Goal: Obtain resource: Download file/media

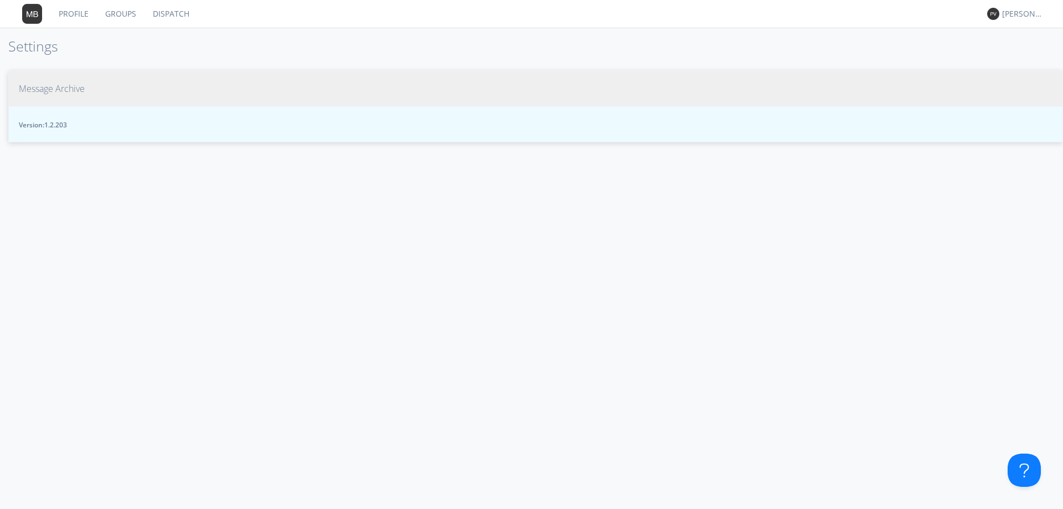
click at [59, 89] on span "Message Archive" at bounding box center [52, 88] width 66 height 13
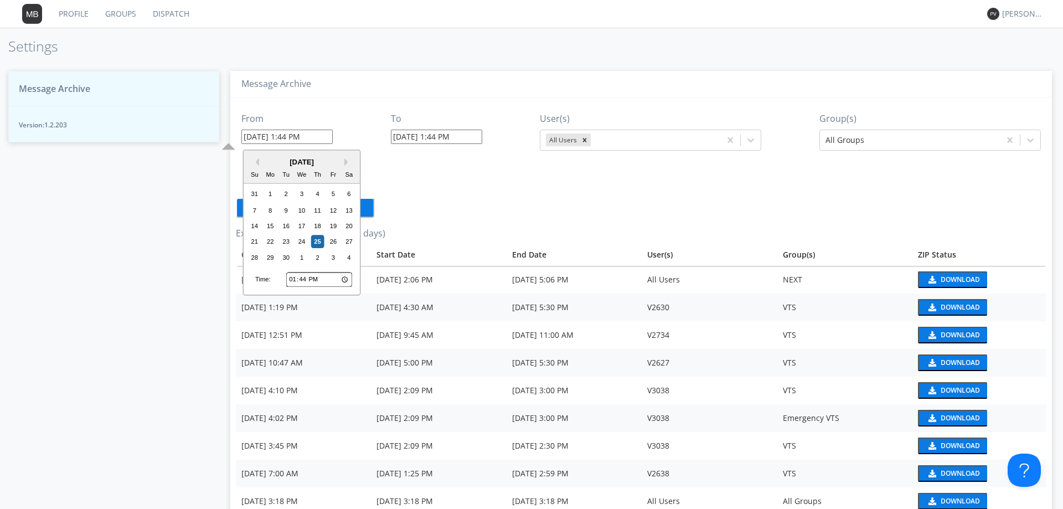
click at [323, 134] on input "[DATE] 1:44 PM" at bounding box center [286, 137] width 91 height 14
click at [302, 239] on div "24" at bounding box center [301, 241] width 13 height 13
type input "[DATE] 1:44 PM"
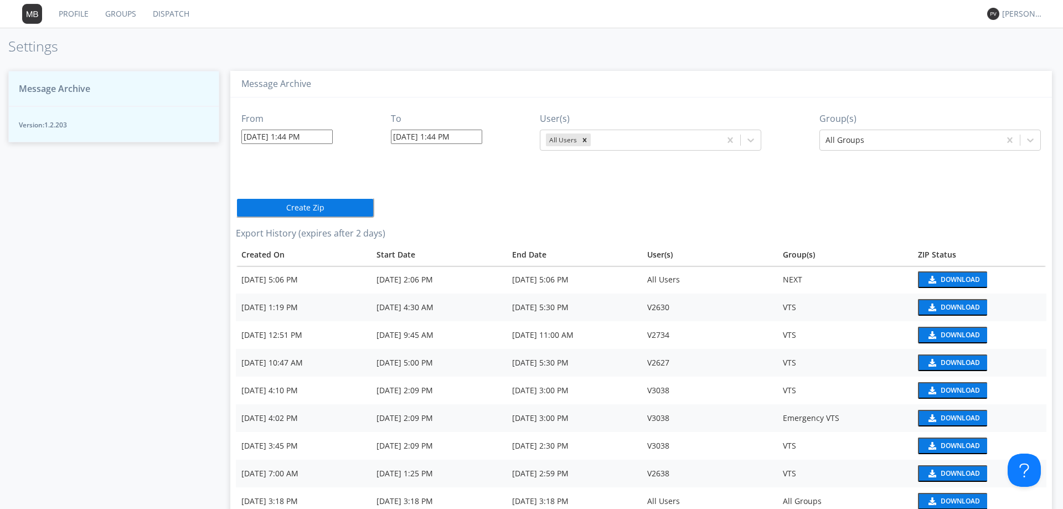
click at [325, 137] on input "[DATE] 1:44 PM" at bounding box center [286, 137] width 91 height 14
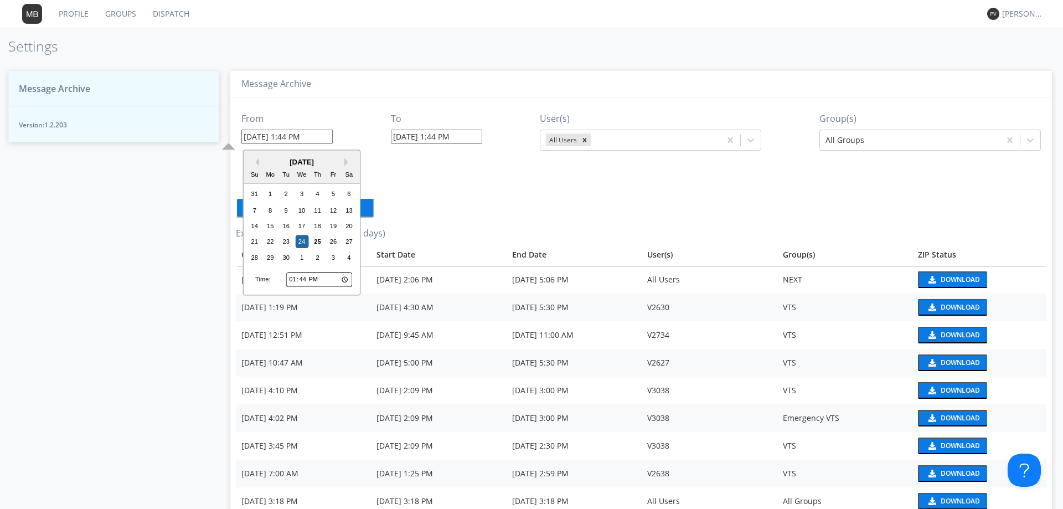
click at [293, 282] on input "13:44" at bounding box center [319, 279] width 66 height 14
type input "13:00"
type input "[DATE] 1:00 PM"
click at [473, 137] on input "[DATE] 1:44 PM" at bounding box center [436, 137] width 91 height 14
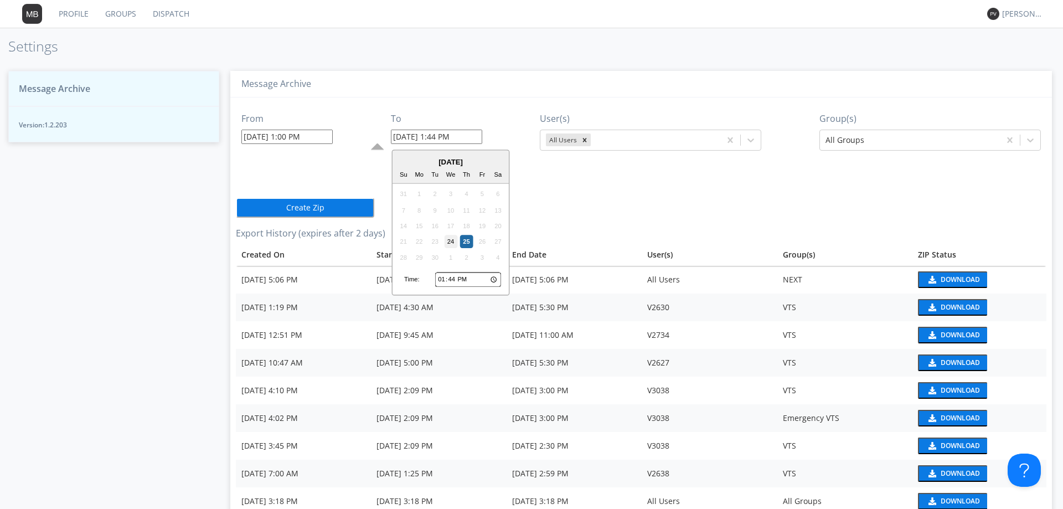
click at [451, 241] on div "24" at bounding box center [450, 241] width 13 height 13
type input "[DATE] 1:44 PM"
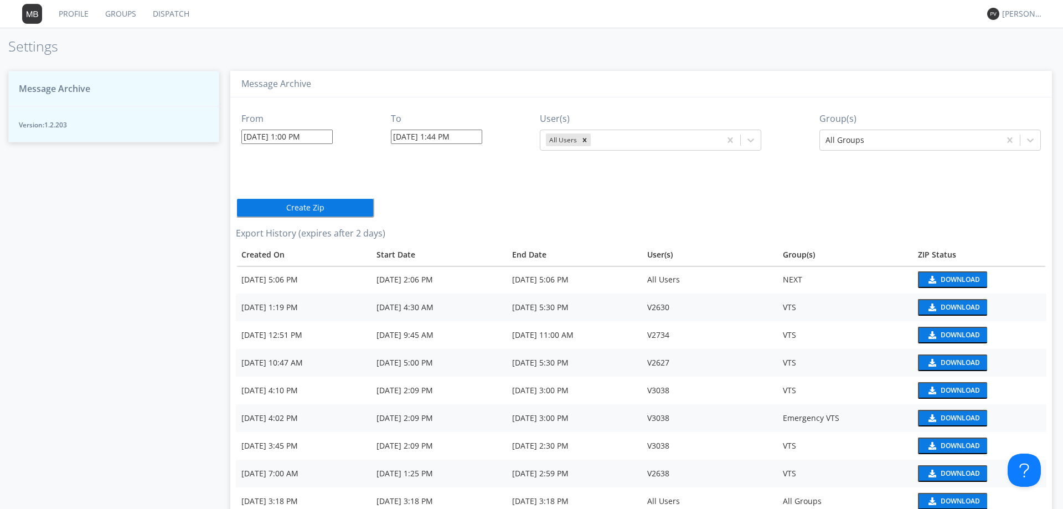
click at [470, 140] on input "[DATE] 1:44 PM" at bounding box center [436, 137] width 91 height 14
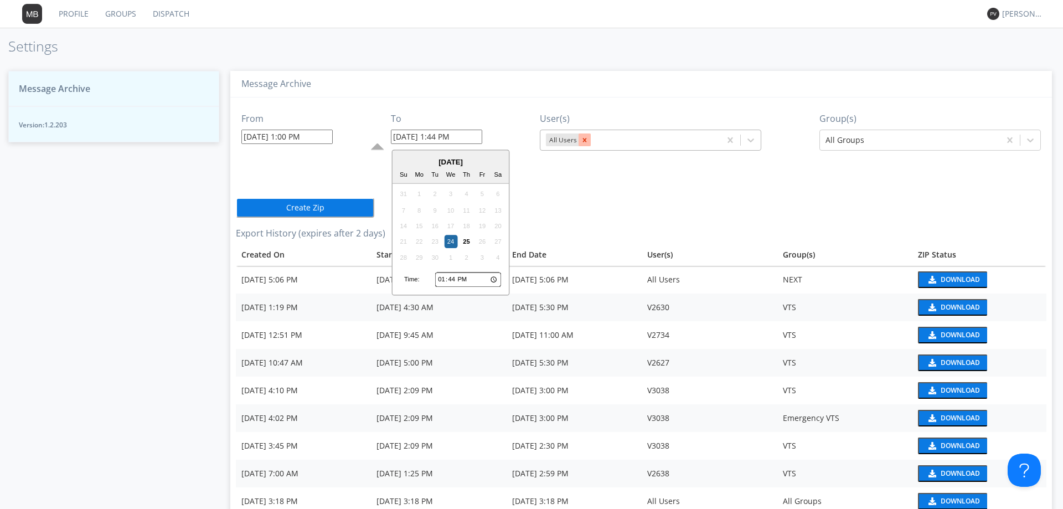
click at [581, 139] on icon "Remove All Users" at bounding box center [585, 140] width 8 height 8
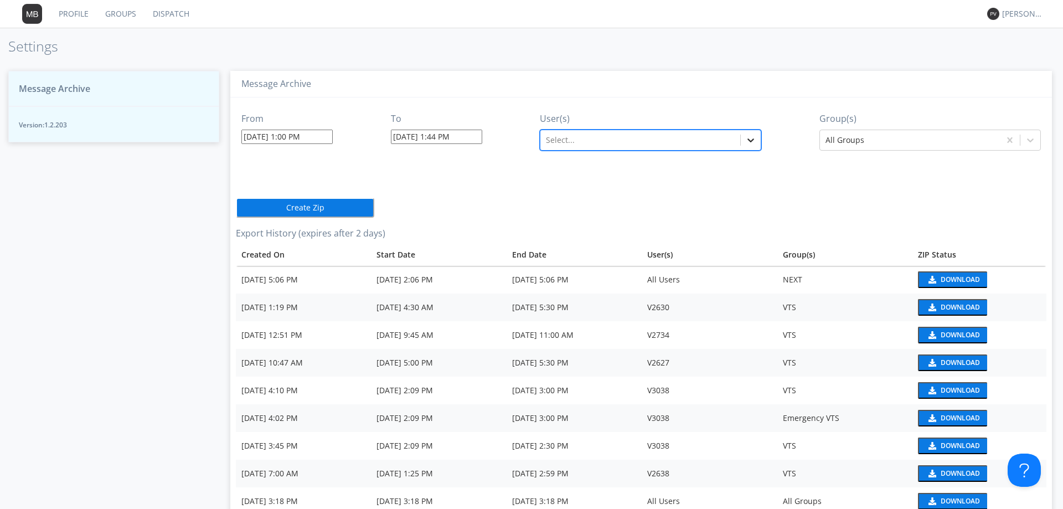
click at [747, 146] on div at bounding box center [751, 140] width 20 height 20
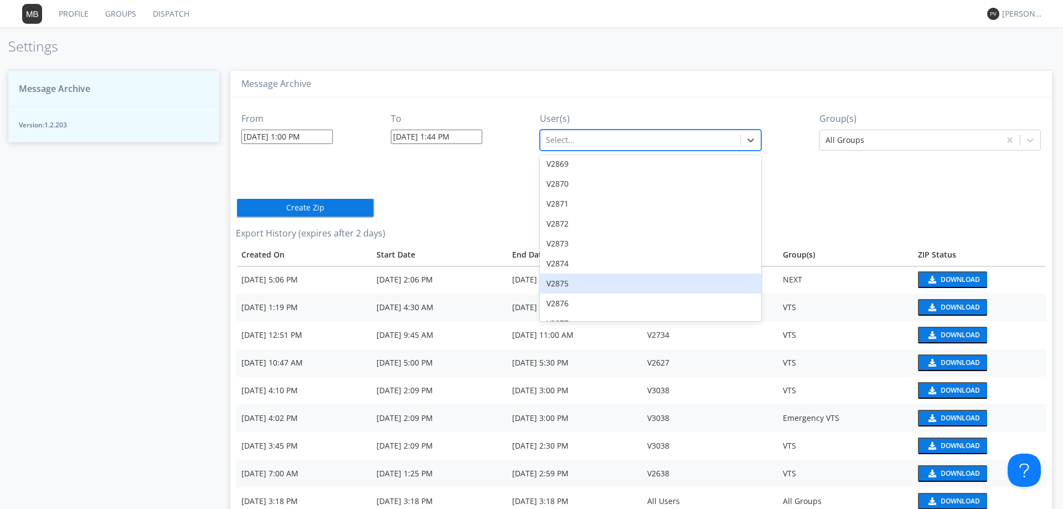
scroll to position [16002, 0]
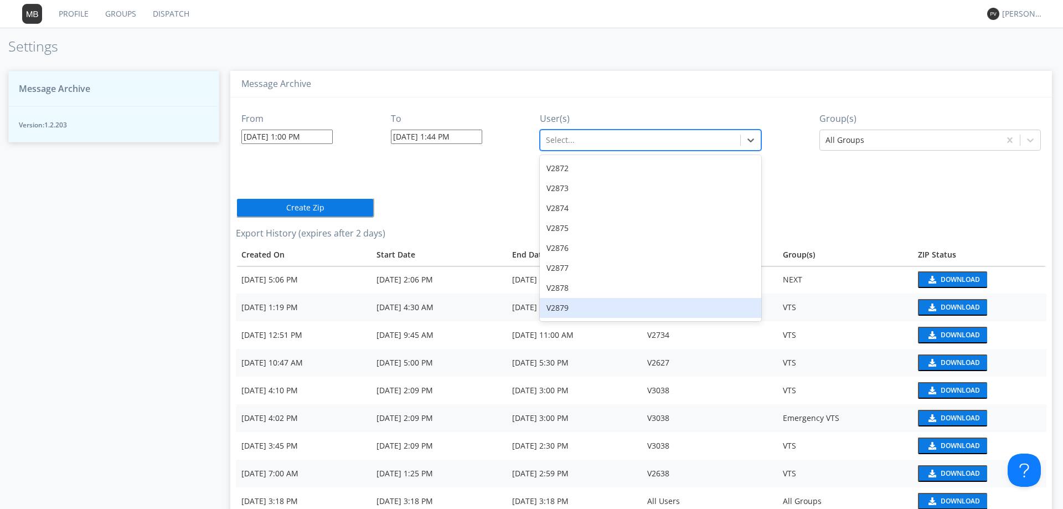
click at [561, 298] on div "V2879" at bounding box center [650, 308] width 221 height 20
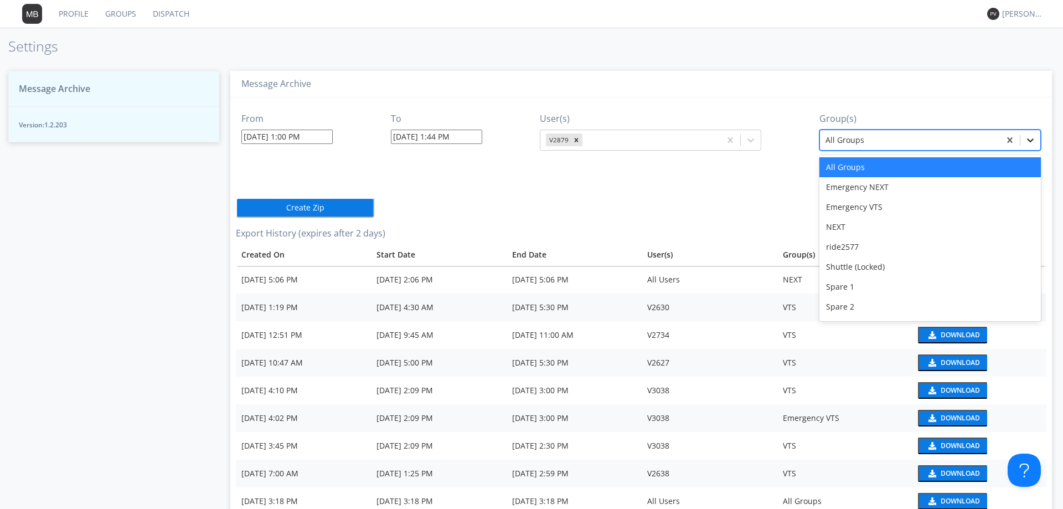
click at [1029, 140] on icon at bounding box center [1030, 140] width 11 height 11
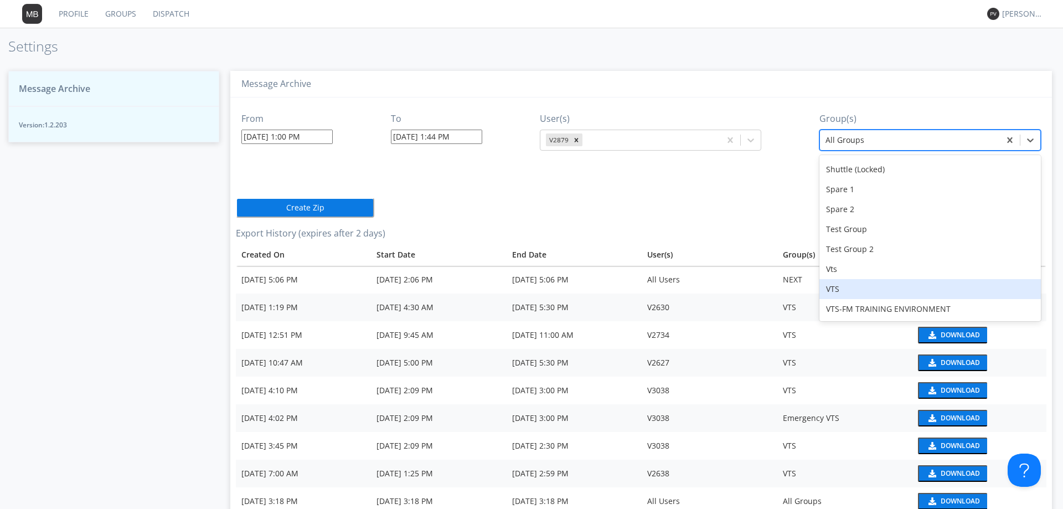
click at [877, 286] on div "VTS" at bounding box center [929, 289] width 221 height 20
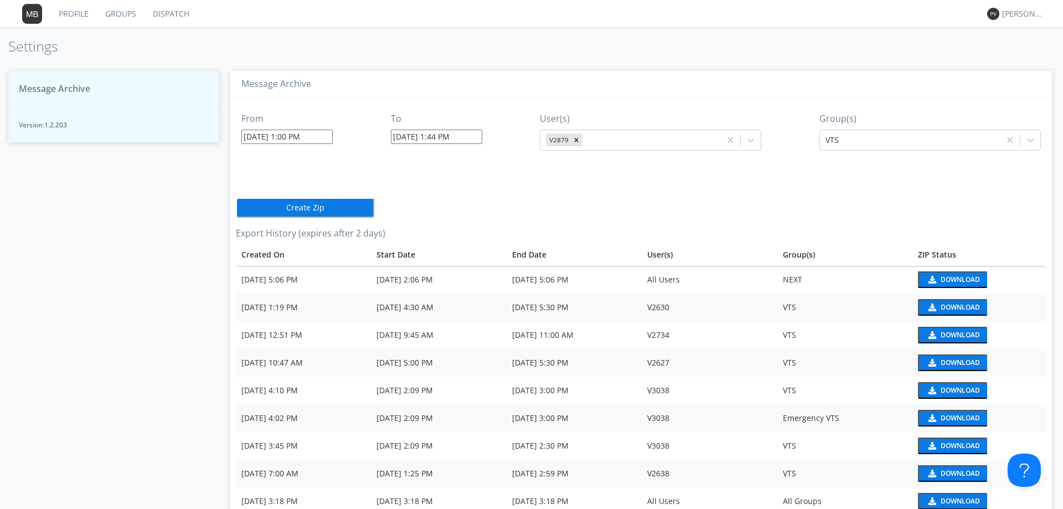
click at [308, 209] on button "Create Zip" at bounding box center [305, 208] width 138 height 20
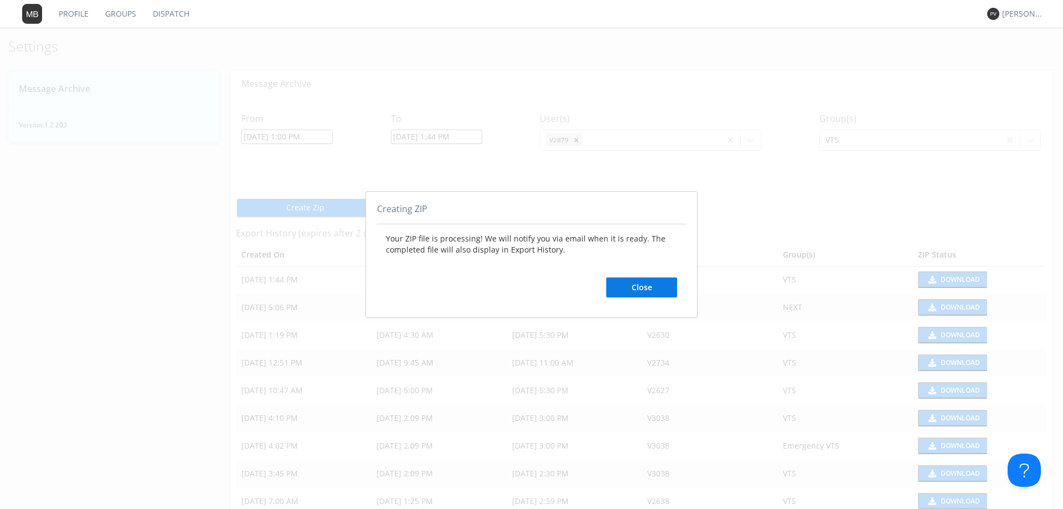
click at [639, 285] on button "Close" at bounding box center [641, 287] width 71 height 20
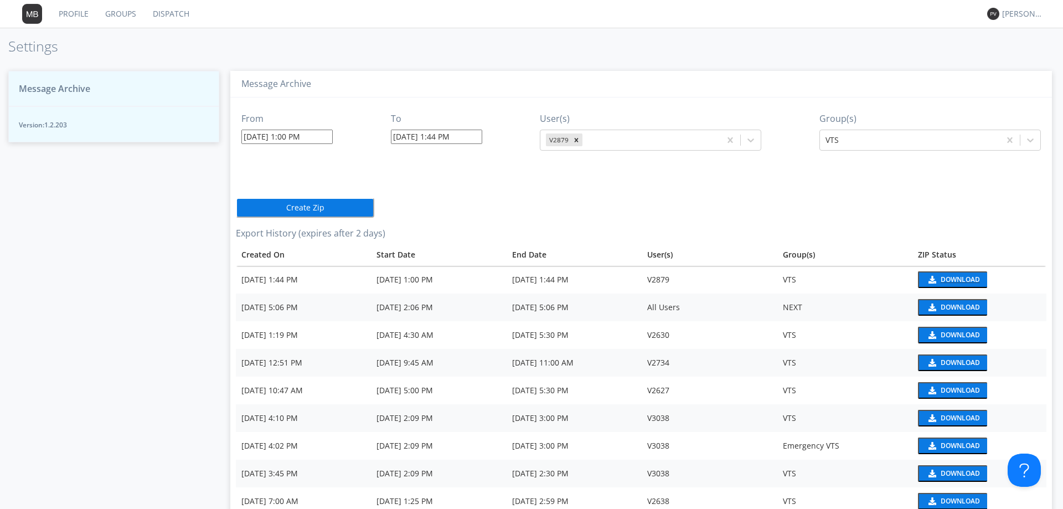
click at [940, 281] on div "Download" at bounding box center [959, 279] width 39 height 7
